Goal: Transaction & Acquisition: Purchase product/service

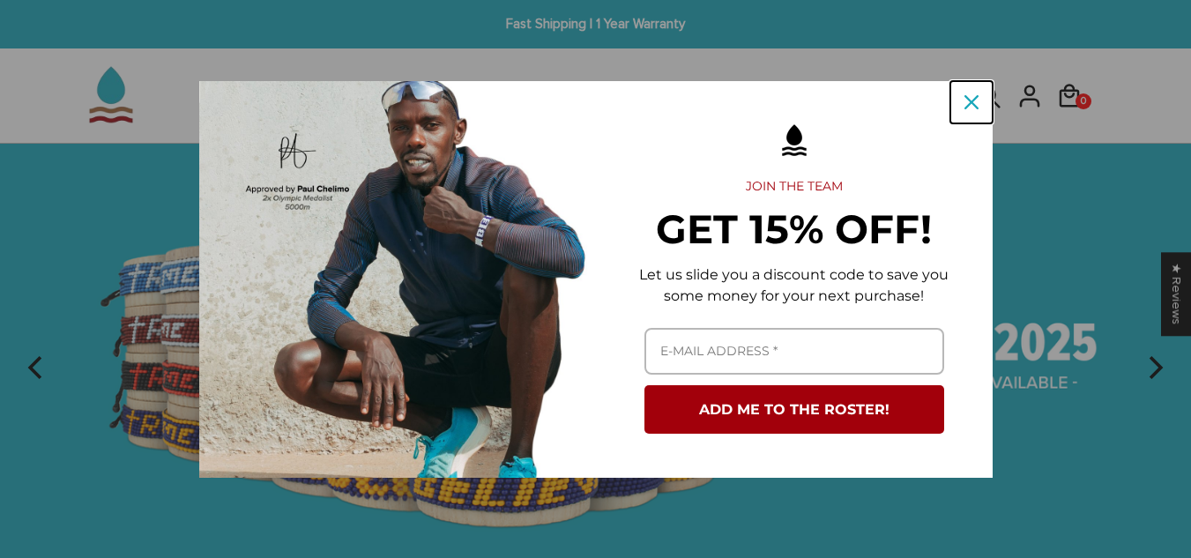
click at [965, 95] on icon "close icon" at bounding box center [972, 102] width 14 height 14
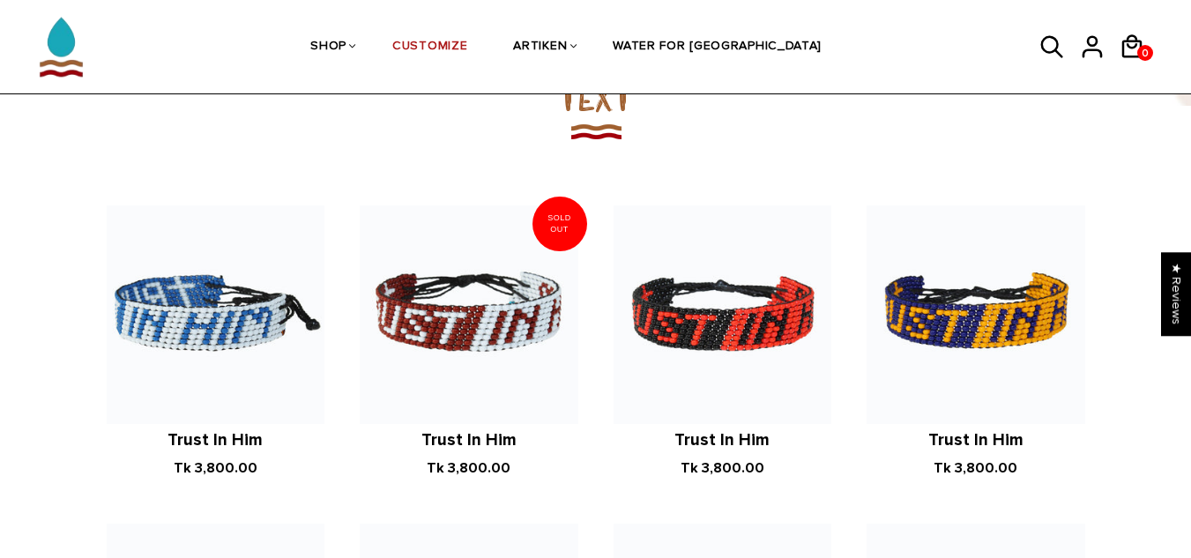
scroll to position [1146, 0]
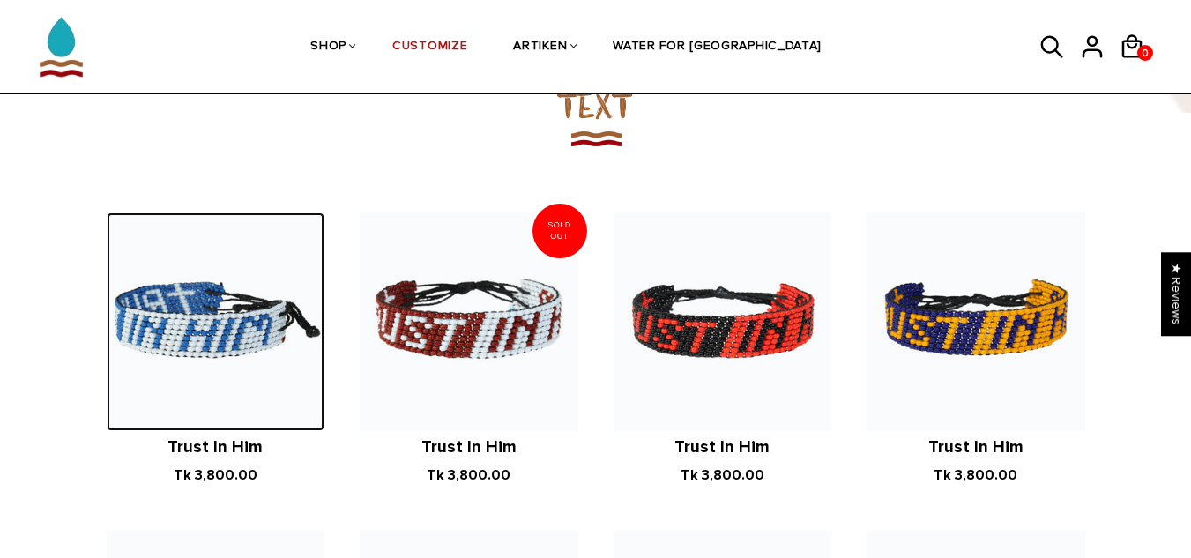
click at [276, 282] on img at bounding box center [216, 321] width 219 height 219
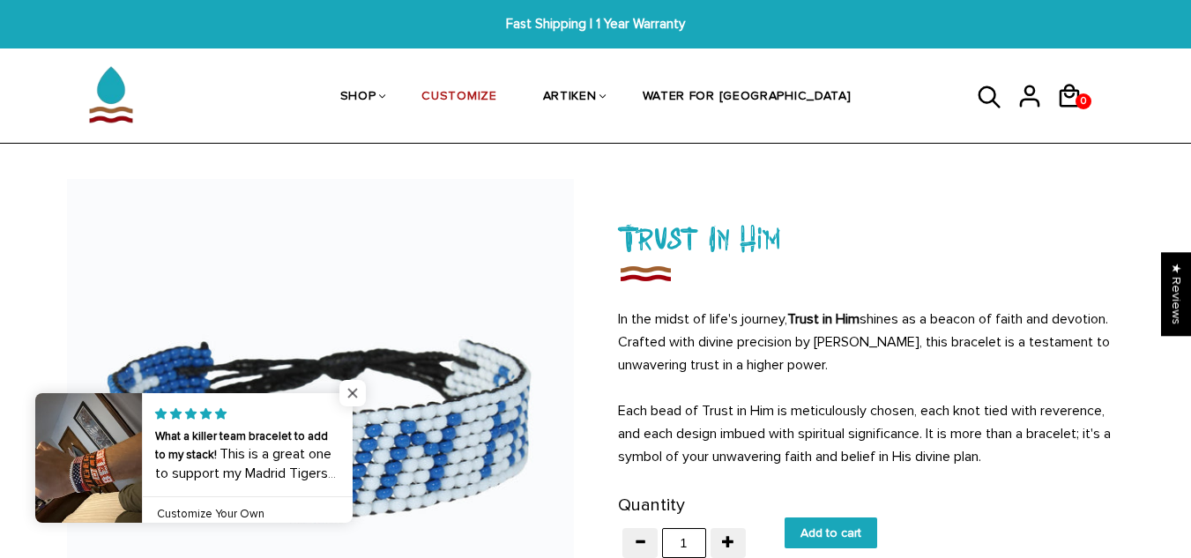
click at [360, 398] on span "Close popup widget" at bounding box center [352, 393] width 26 height 26
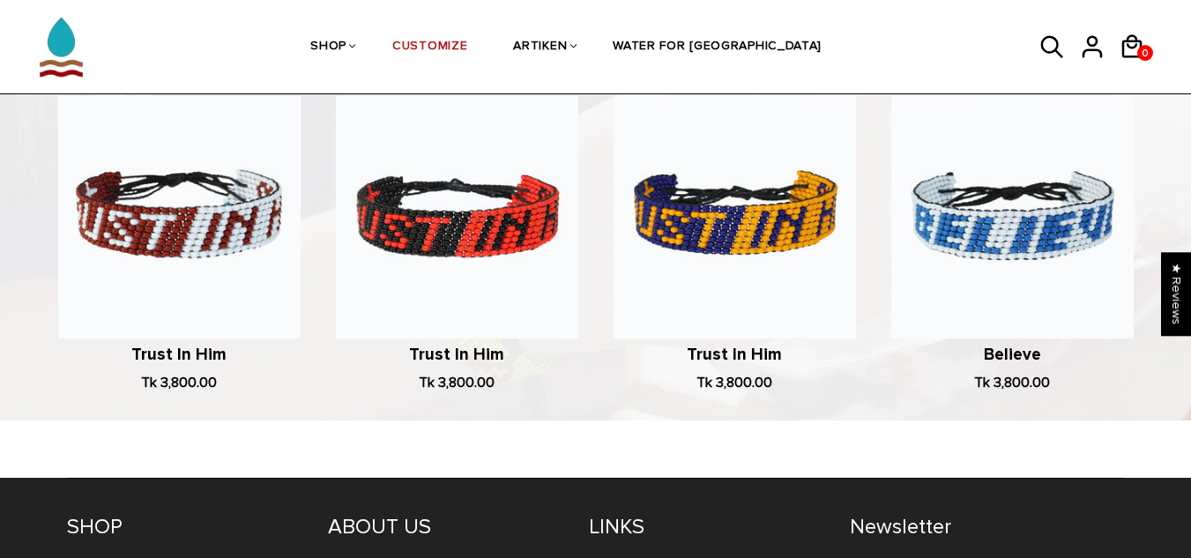
scroll to position [1234, 0]
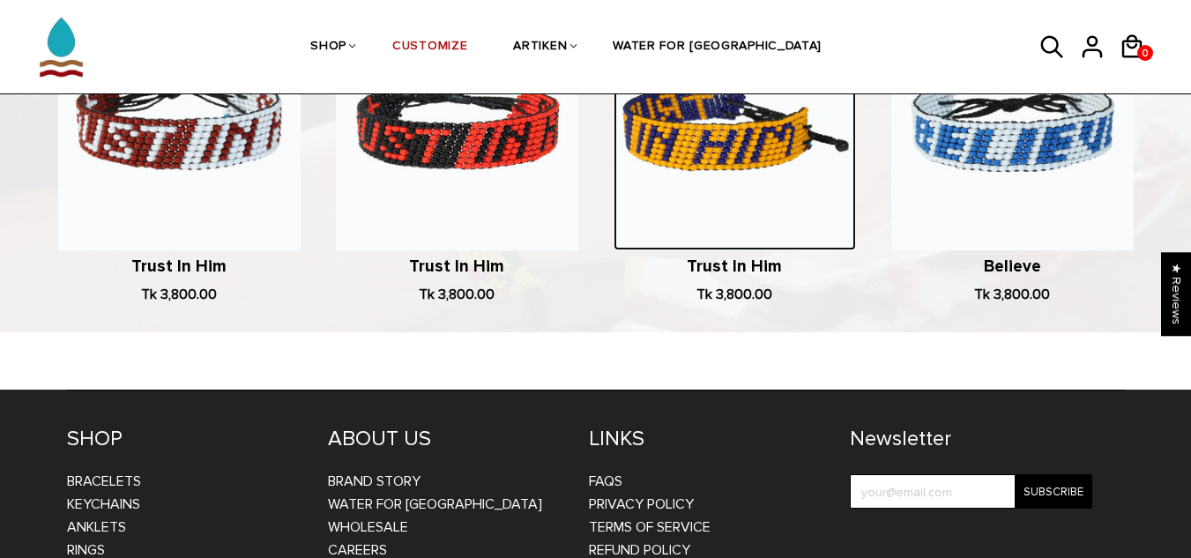
click at [801, 172] on img at bounding box center [735, 129] width 242 height 242
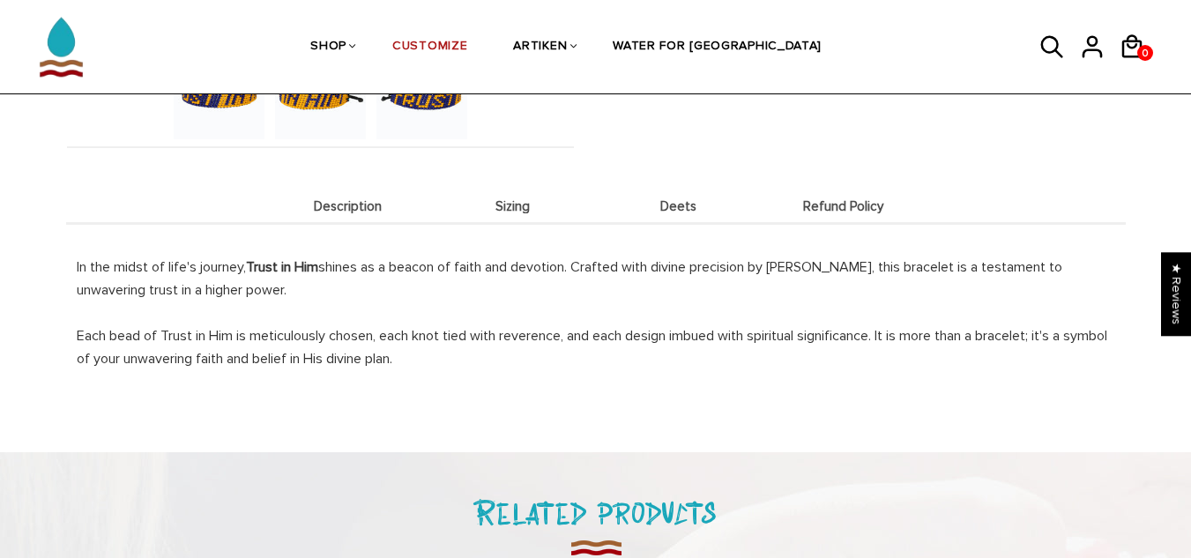
scroll to position [529, 0]
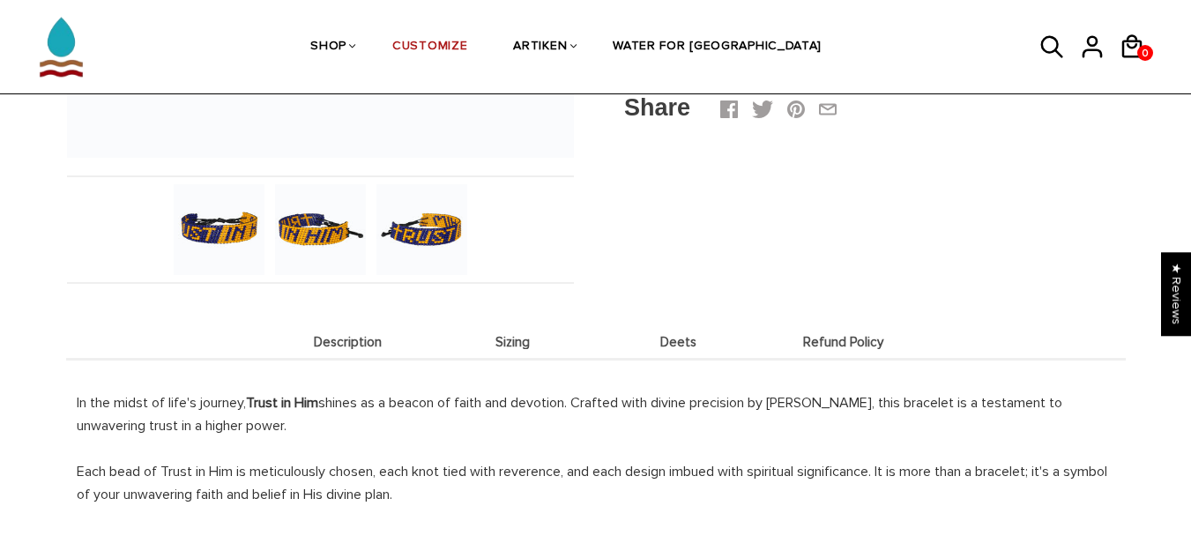
click at [312, 328] on li "Description" at bounding box center [348, 341] width 166 height 34
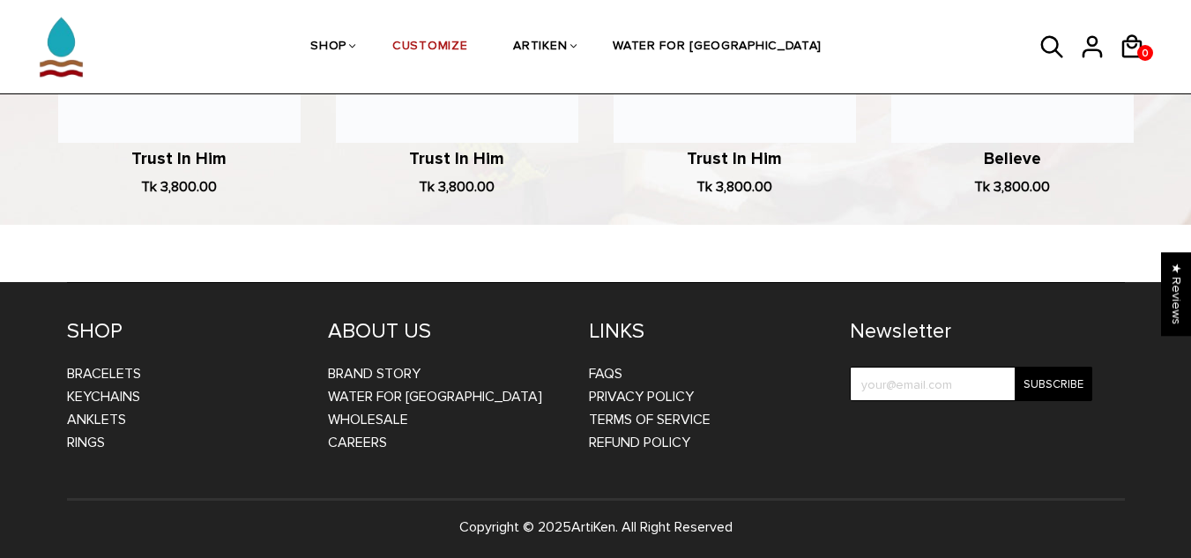
scroll to position [1346, 0]
